Goal: Check status: Check status

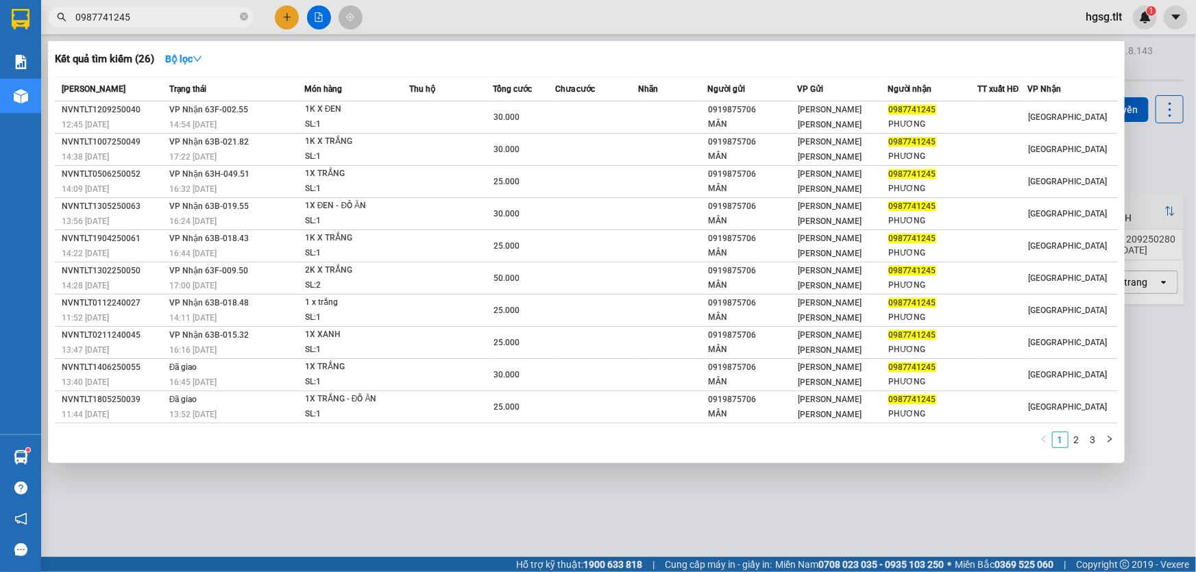
click at [174, 14] on input "0987741245" at bounding box center [156, 17] width 162 height 15
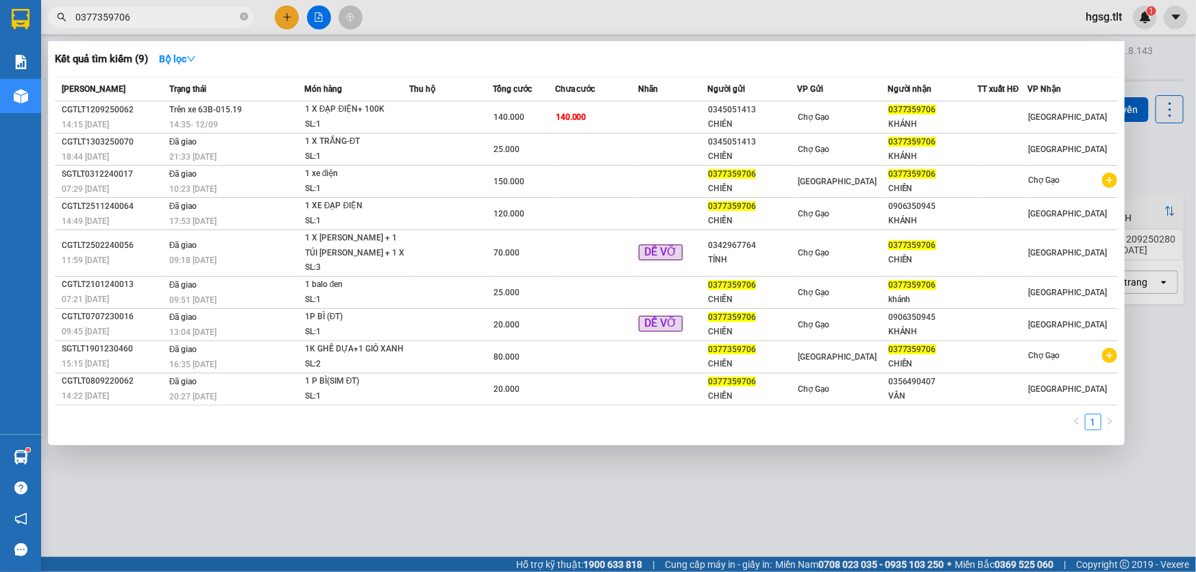
click at [196, 16] on input "0377359706" at bounding box center [156, 17] width 162 height 15
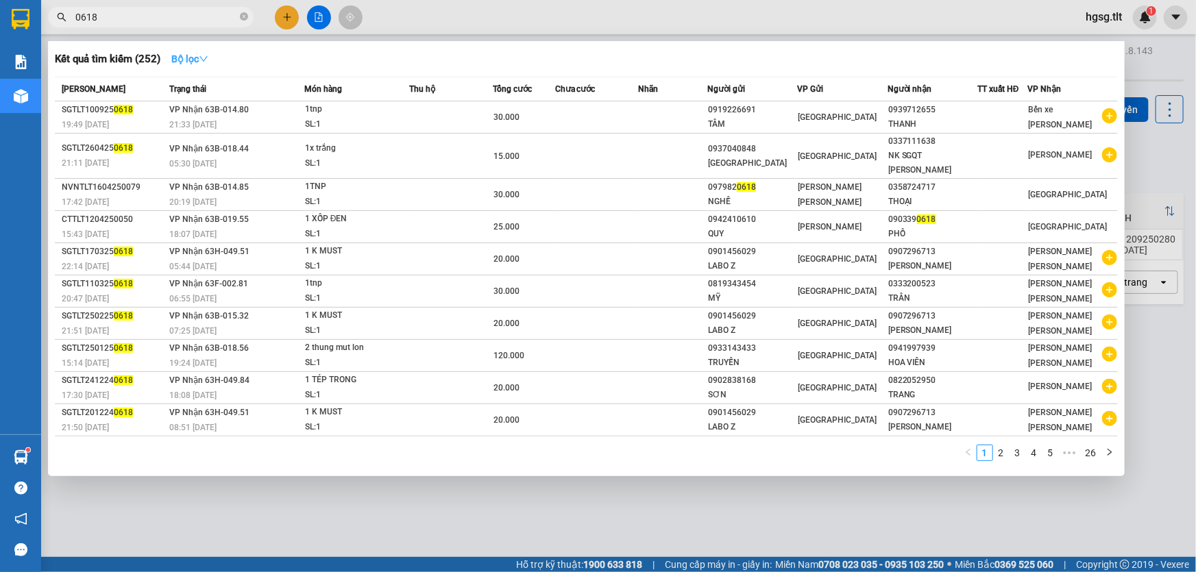
type input "0618"
click at [202, 65] on button "Bộ lọc" at bounding box center [189, 59] width 59 height 22
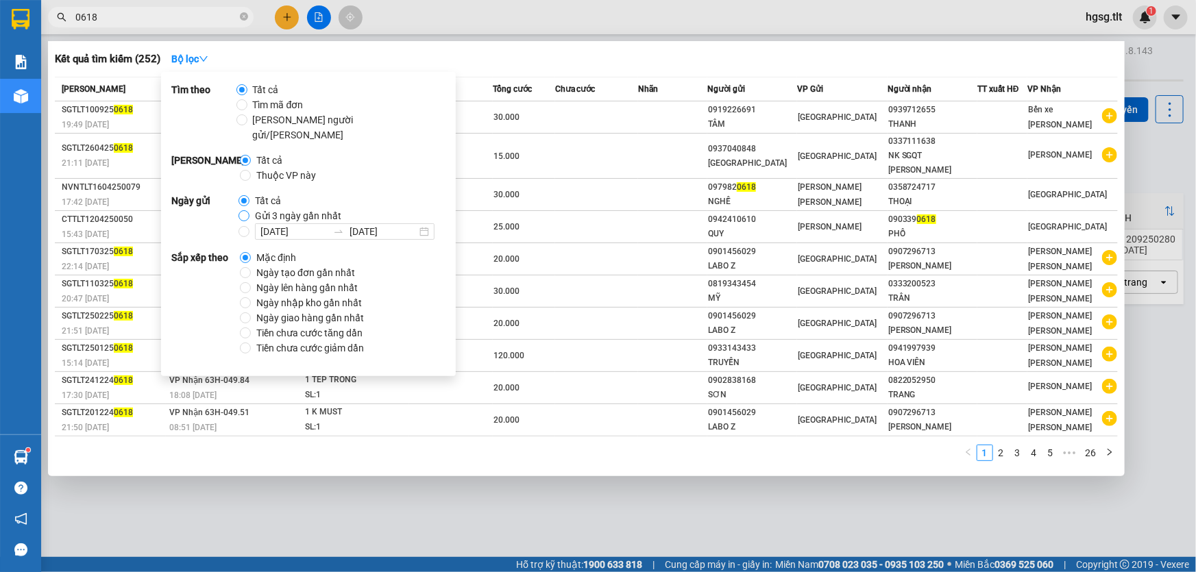
click at [247, 195] on span at bounding box center [244, 200] width 11 height 11
click at [247, 195] on input "Tất cả" at bounding box center [244, 200] width 11 height 11
click at [243, 210] on input "Gửi 3 ngày gần nhất" at bounding box center [244, 215] width 11 height 11
radio input "true"
radio input "false"
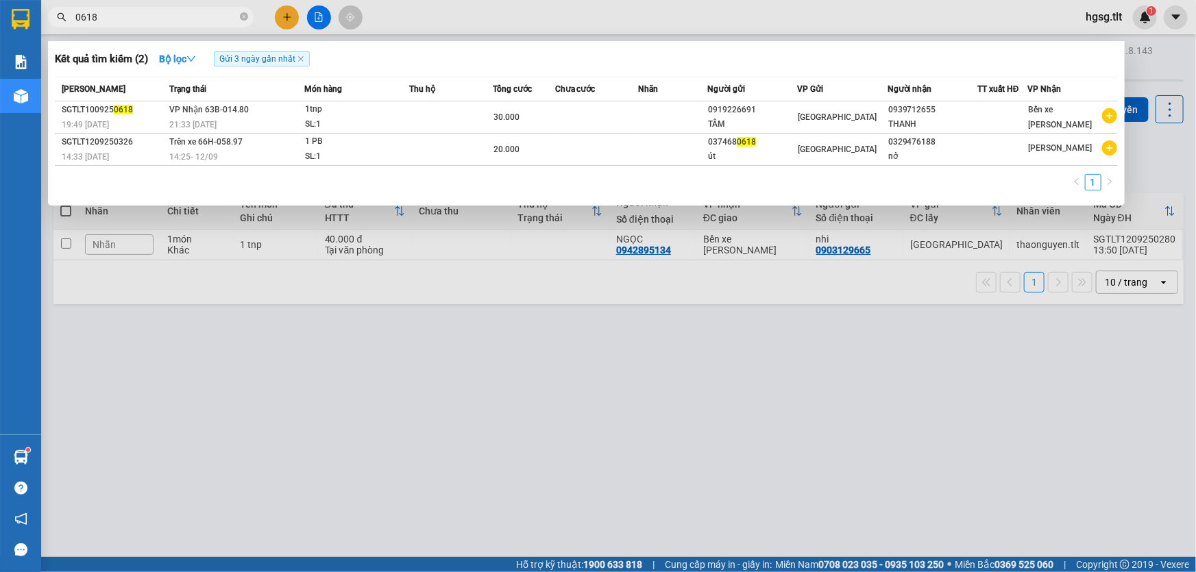
click at [632, 202] on div "Kết quả [PERSON_NAME] ( 2 ) Bộ lọc Gửi 3 ngày gần nhất Mã ĐH Trạng thái Món hàn…" at bounding box center [586, 123] width 1077 height 164
drag, startPoint x: 950, startPoint y: 394, endPoint x: 984, endPoint y: 358, distance: 49.9
click at [951, 394] on div at bounding box center [598, 286] width 1196 height 572
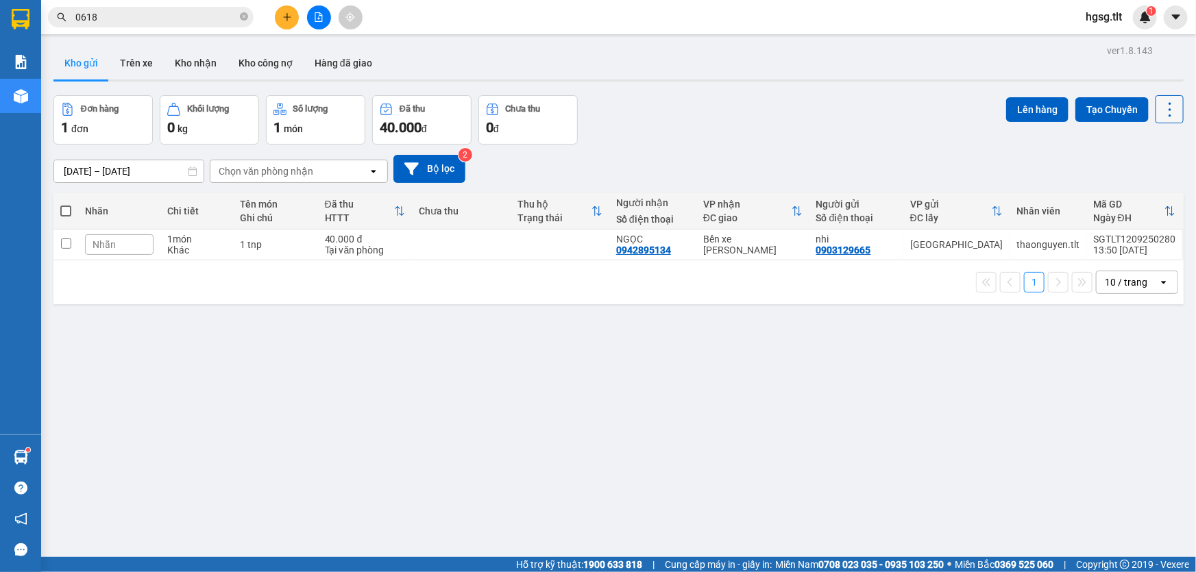
click at [1160, 117] on icon at bounding box center [1169, 109] width 19 height 19
click at [1143, 197] on span "Làm mới" at bounding box center [1142, 195] width 38 height 14
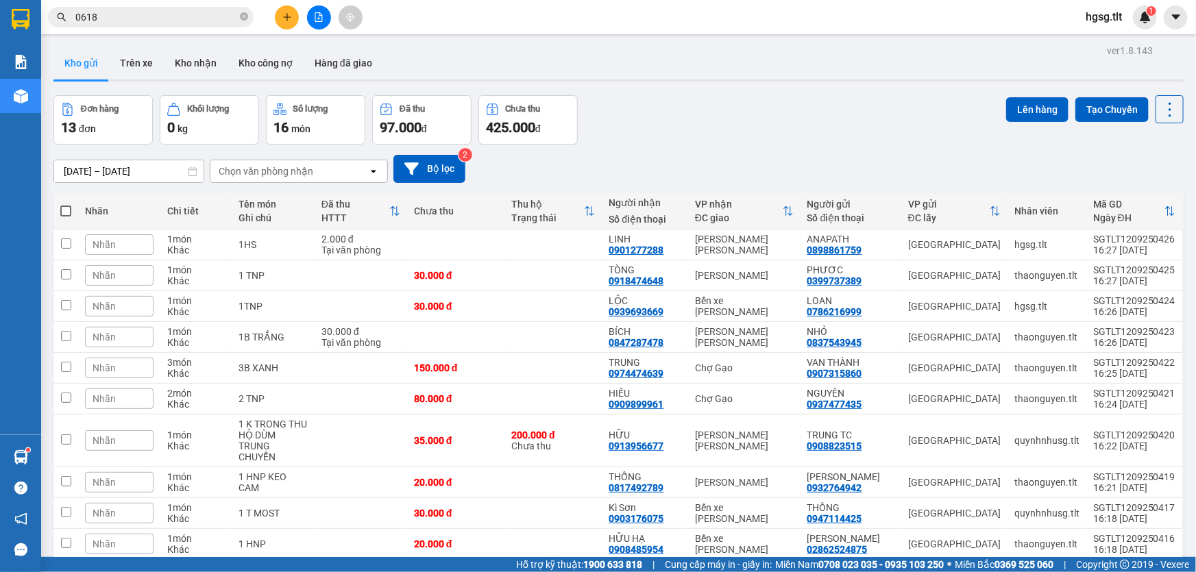
click at [191, 16] on input "0618" at bounding box center [156, 17] width 162 height 15
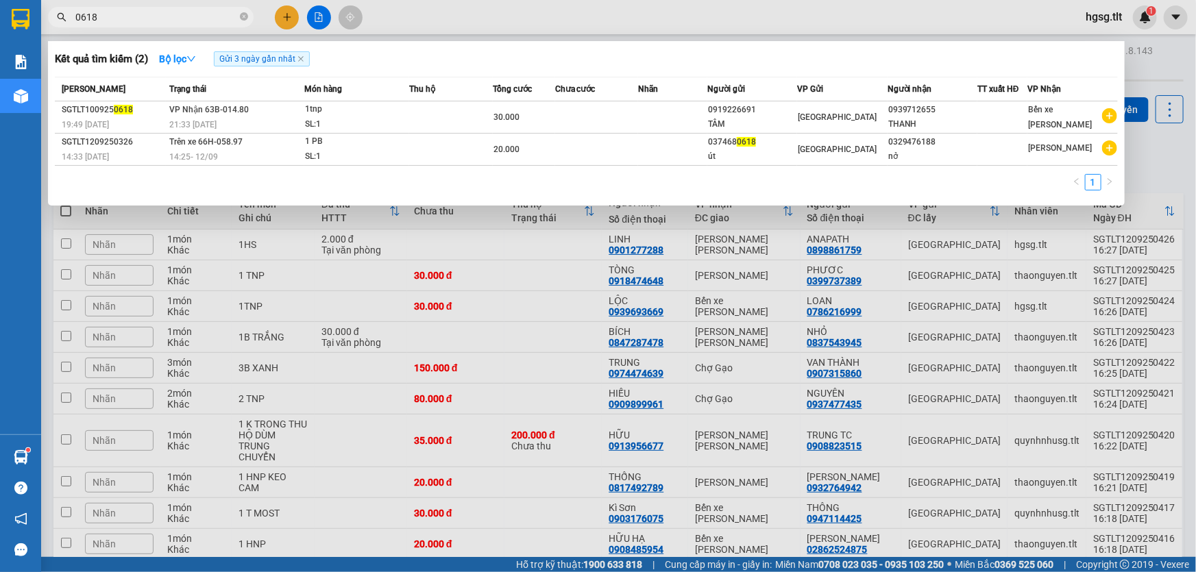
click at [191, 16] on input "0618" at bounding box center [156, 17] width 162 height 15
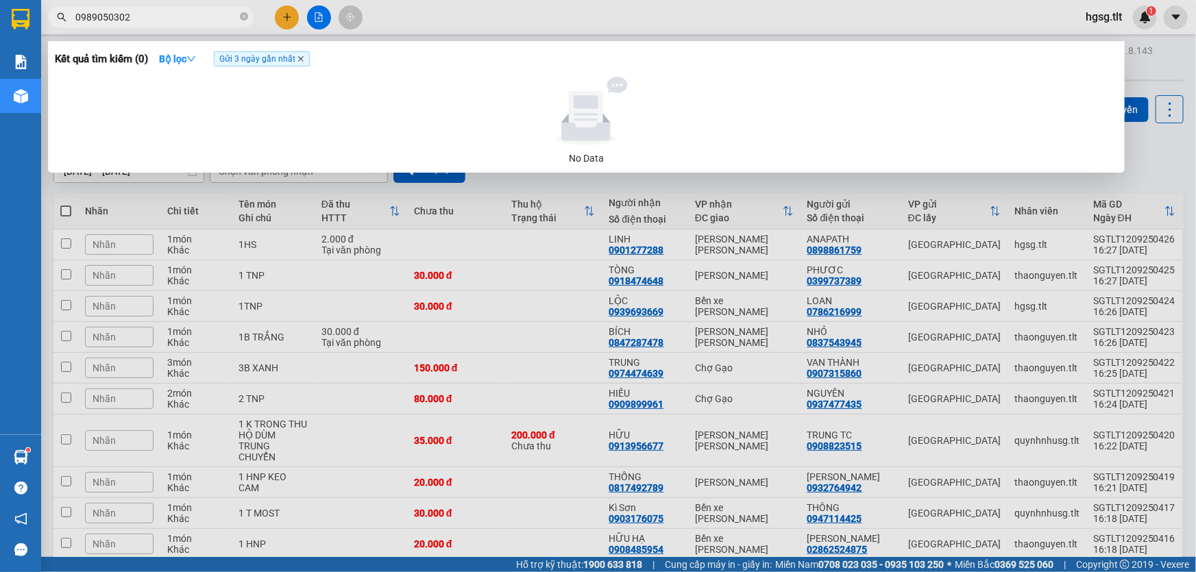
type input "0989050302"
click at [301, 58] on icon "close" at bounding box center [300, 58] width 5 height 5
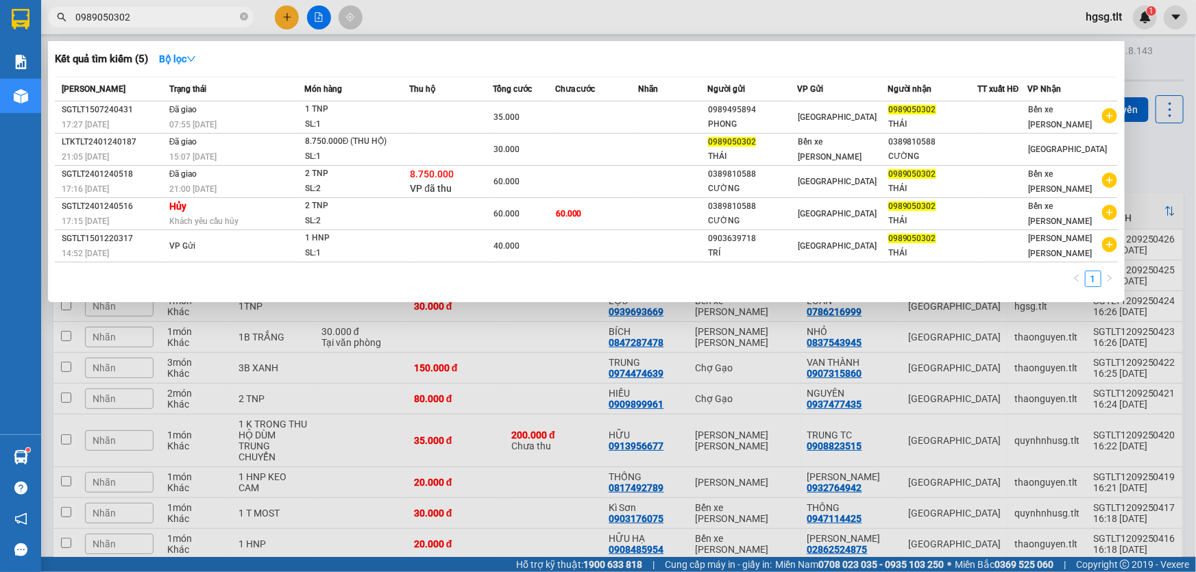
click at [150, 22] on input "0989050302" at bounding box center [156, 17] width 162 height 15
